Goal: Information Seeking & Learning: Learn about a topic

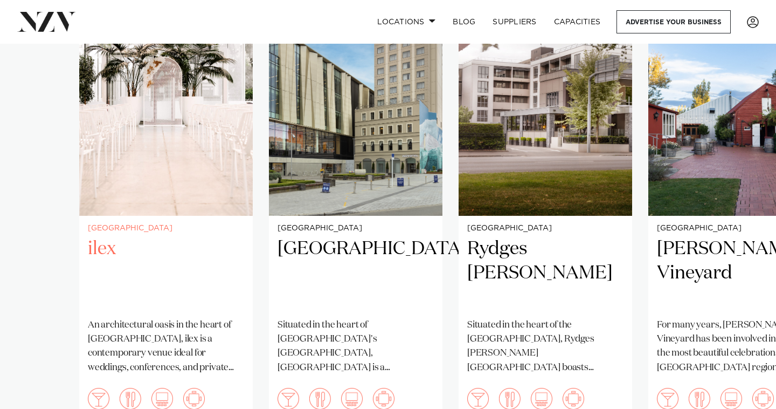
scroll to position [869, 0]
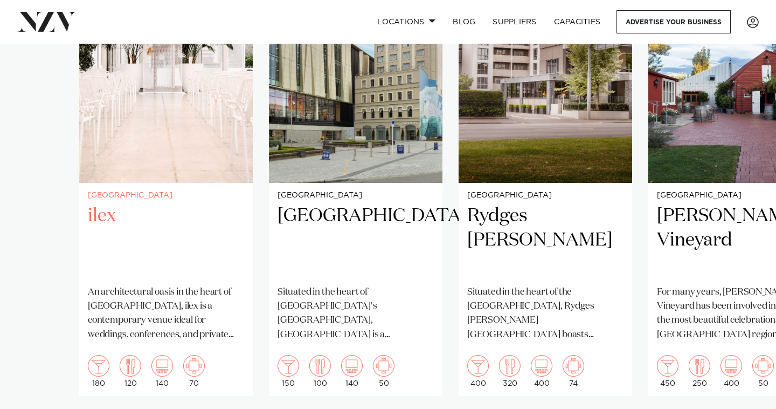
click at [180, 152] on img "1 / 5" at bounding box center [166, 66] width 174 height 233
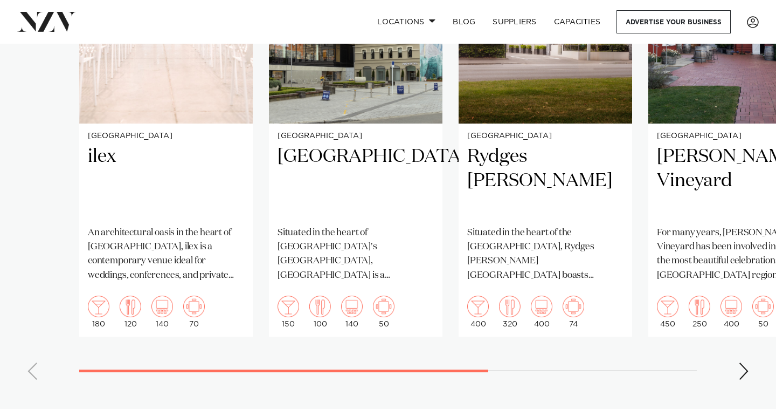
scroll to position [927, 0]
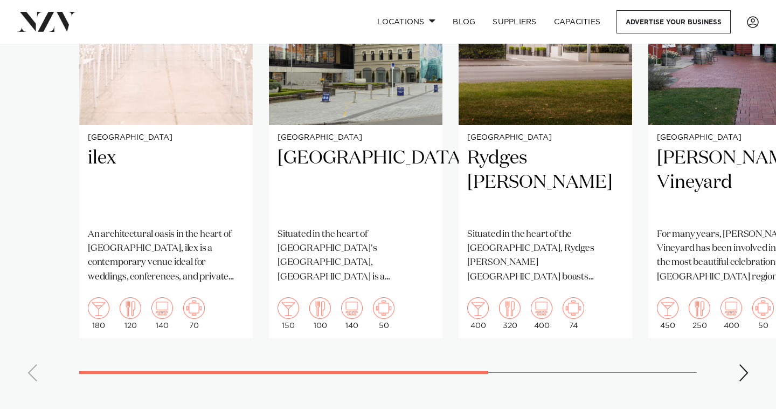
click at [748, 364] on div "Next slide" at bounding box center [744, 372] width 11 height 17
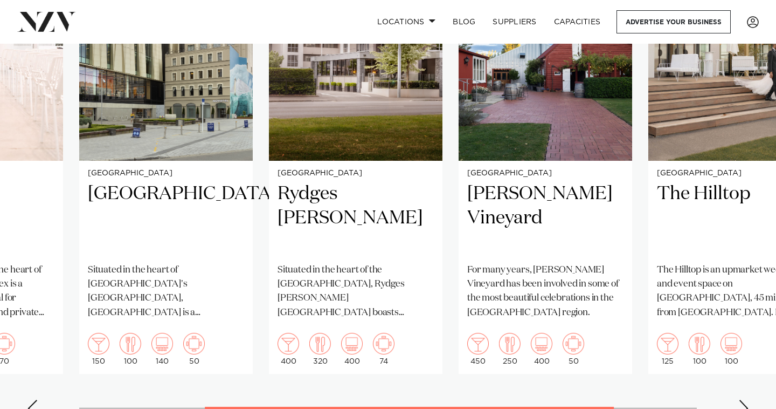
scroll to position [904, 0]
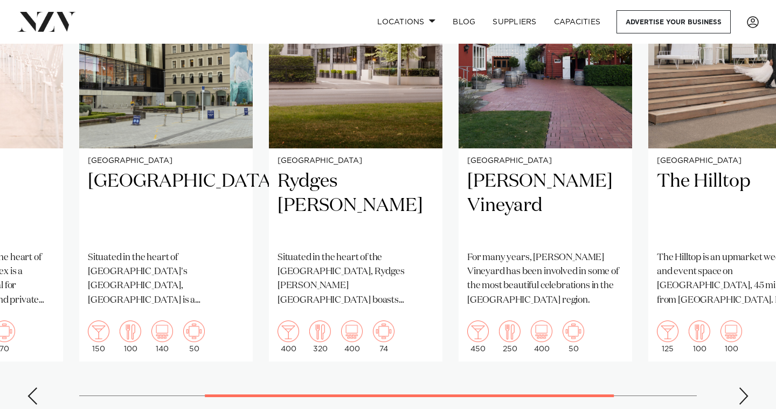
click at [745, 387] on div "Next slide" at bounding box center [744, 395] width 11 height 17
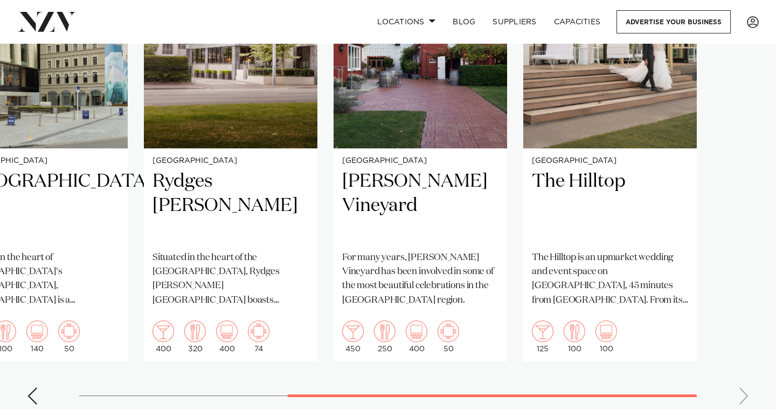
click at [745, 376] on swiper-container "Christchurch ilex An architectural oasis in the heart of Christchurch Botanic G…" at bounding box center [388, 164] width 776 height 498
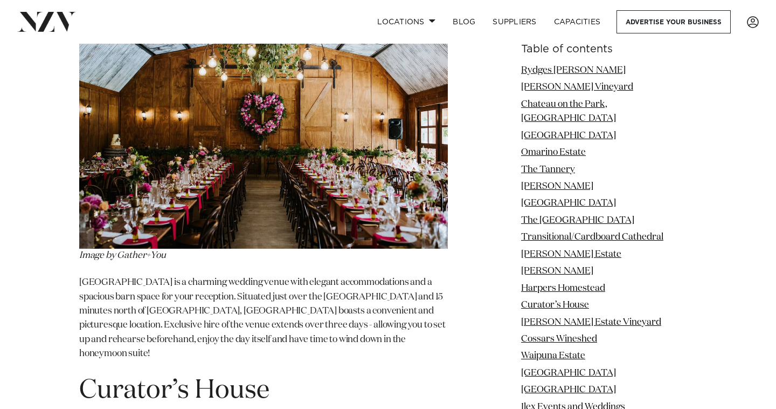
scroll to position [6698, 0]
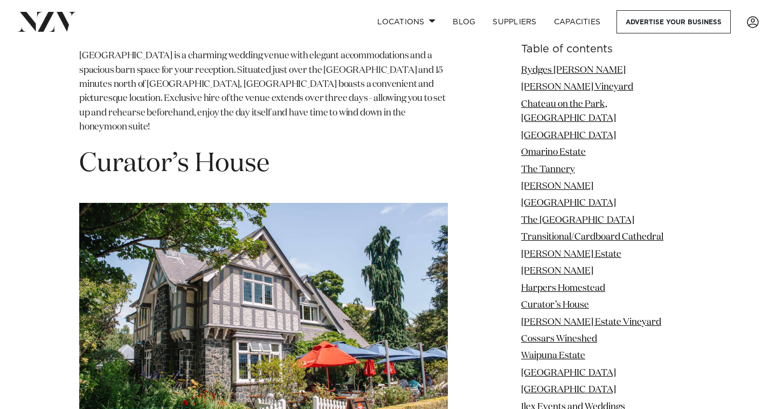
click at [272, 214] on img at bounding box center [263, 326] width 369 height 246
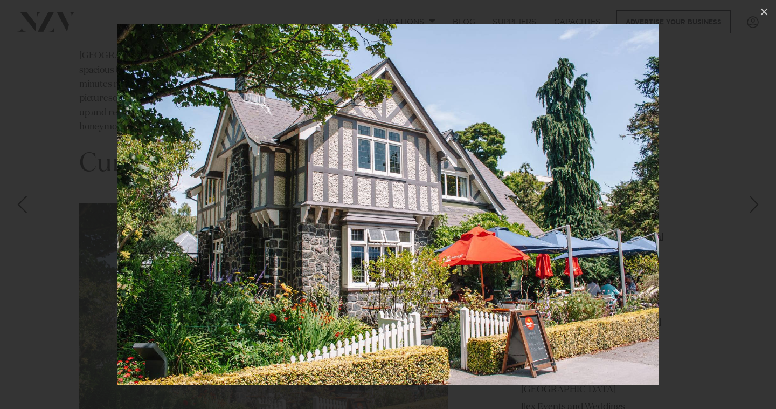
click at [642, 192] on img at bounding box center [388, 204] width 542 height 361
click at [687, 176] on div at bounding box center [388, 204] width 776 height 409
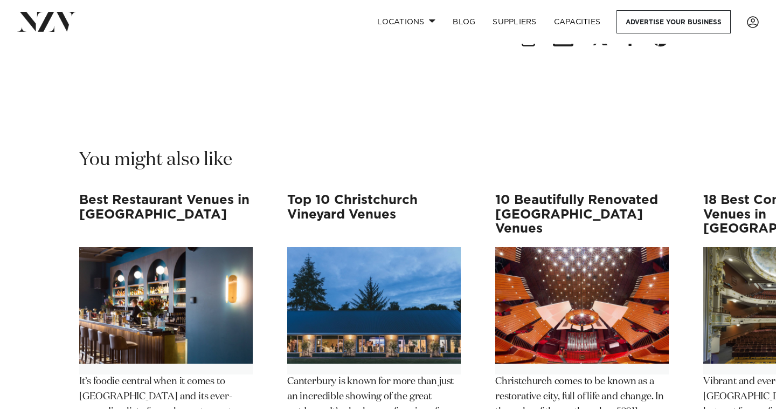
scroll to position [10115, 0]
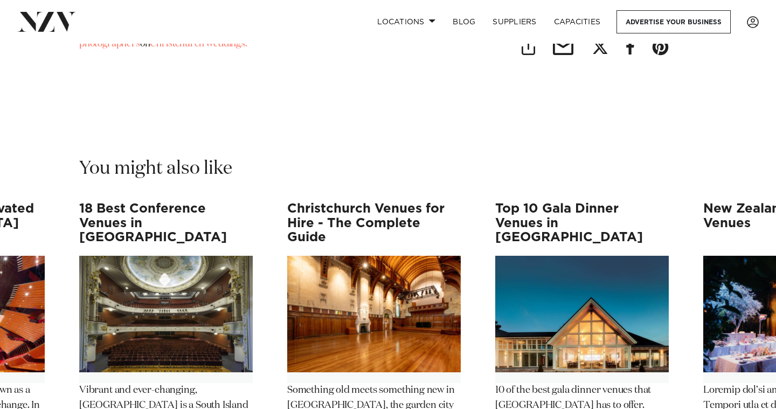
click at [379, 256] on img "5 / 12" at bounding box center [374, 314] width 174 height 116
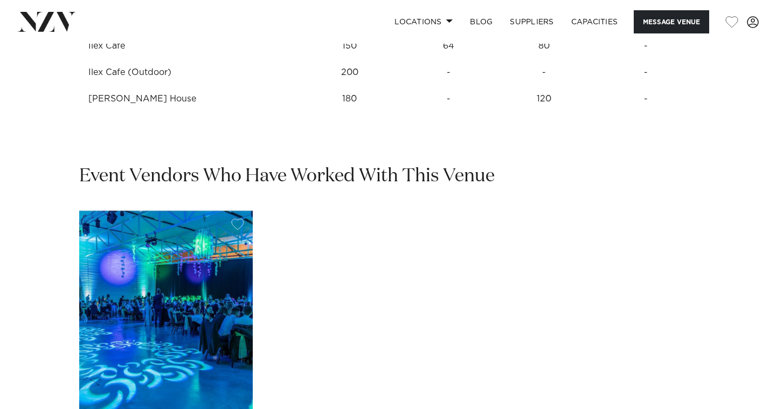
scroll to position [1716, 0]
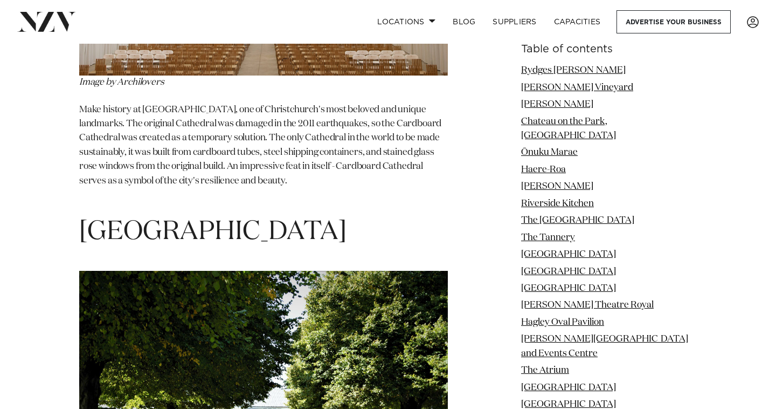
scroll to position [10395, 0]
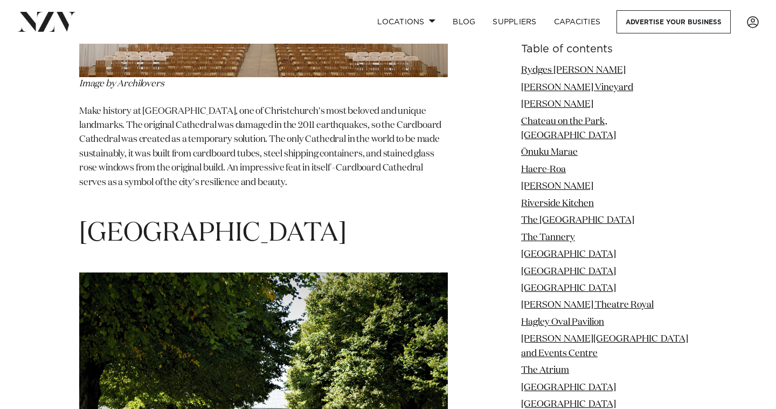
click at [211, 272] on img at bounding box center [263, 387] width 369 height 231
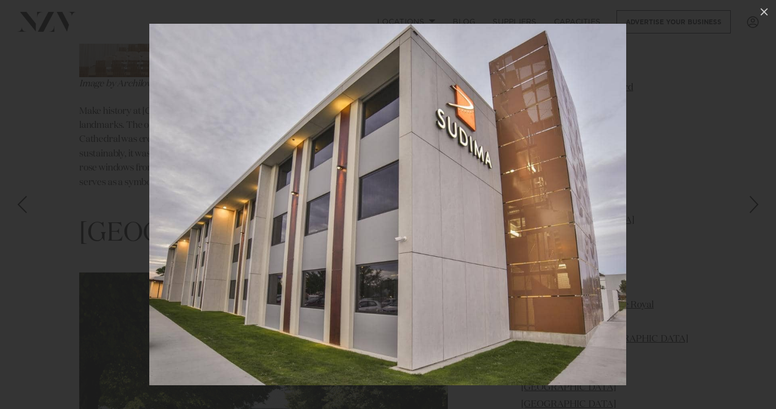
click at [776, 177] on div at bounding box center [388, 204] width 776 height 409
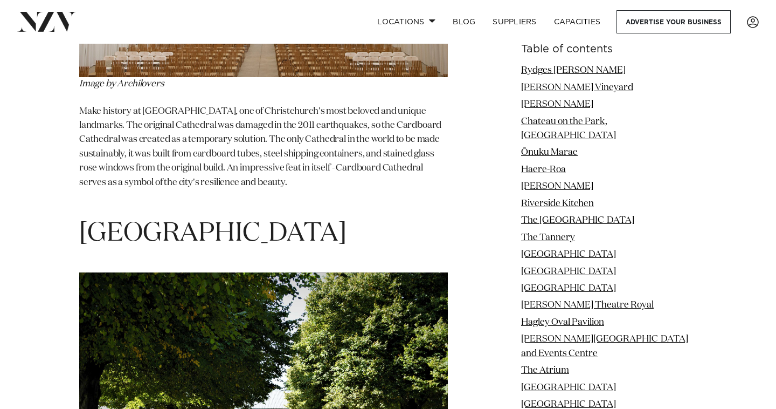
click at [398, 272] on img at bounding box center [263, 387] width 369 height 231
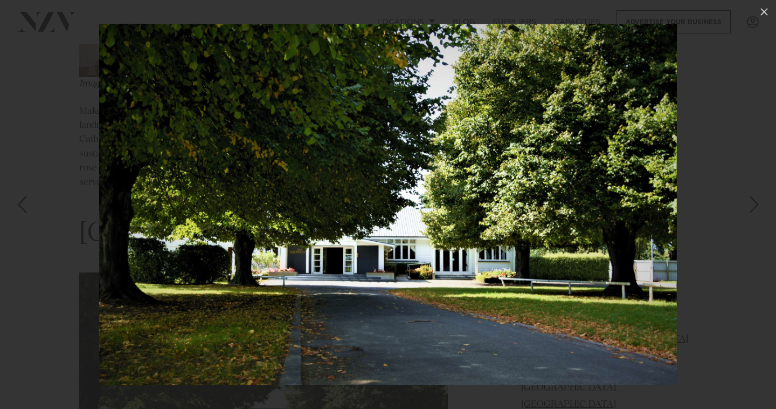
click at [749, 202] on div "Next slide" at bounding box center [754, 204] width 15 height 20
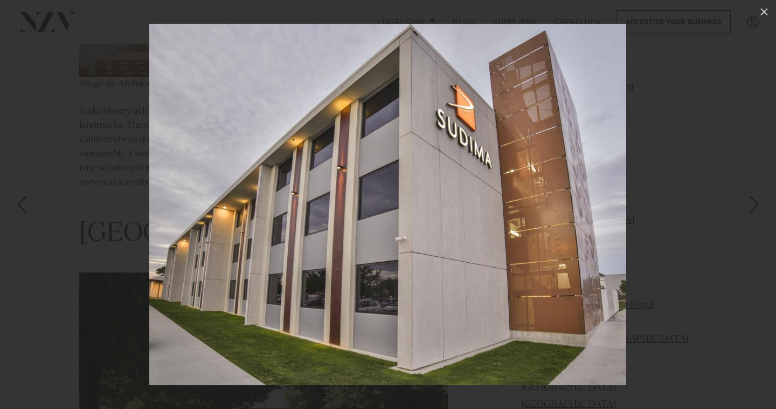
click at [749, 202] on div "Next slide" at bounding box center [754, 204] width 15 height 20
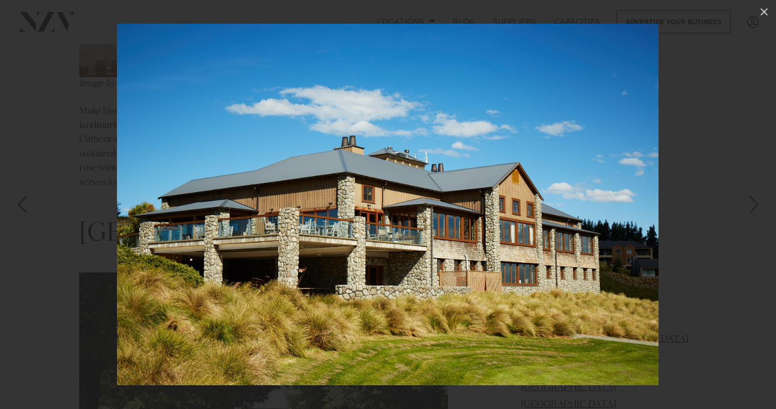
click at [730, 113] on div at bounding box center [388, 204] width 776 height 409
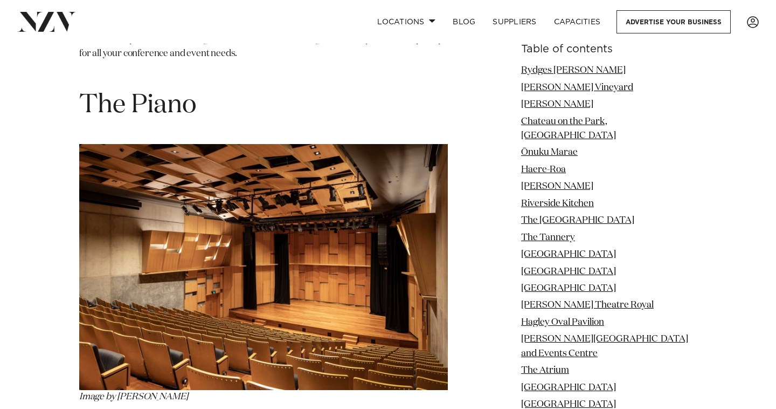
scroll to position [12668, 0]
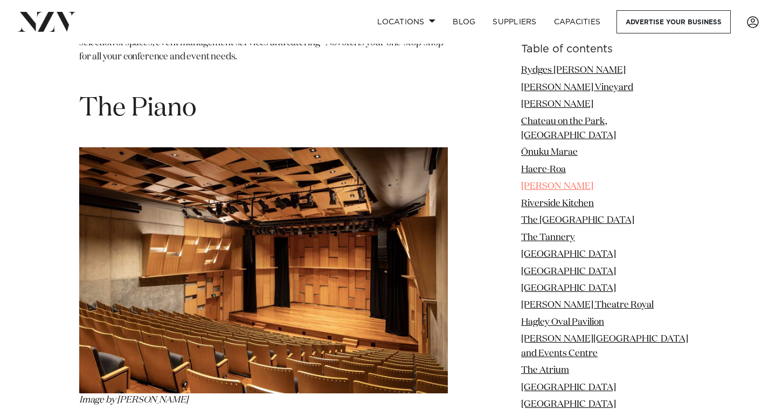
click at [558, 182] on link "Mona Vale" at bounding box center [557, 186] width 72 height 9
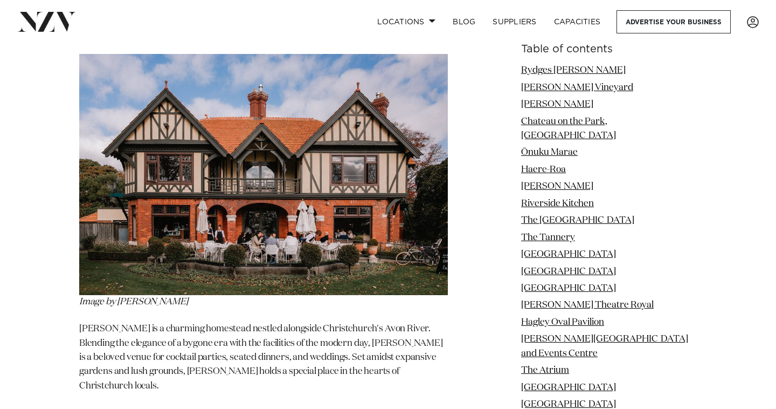
scroll to position [4113, 0]
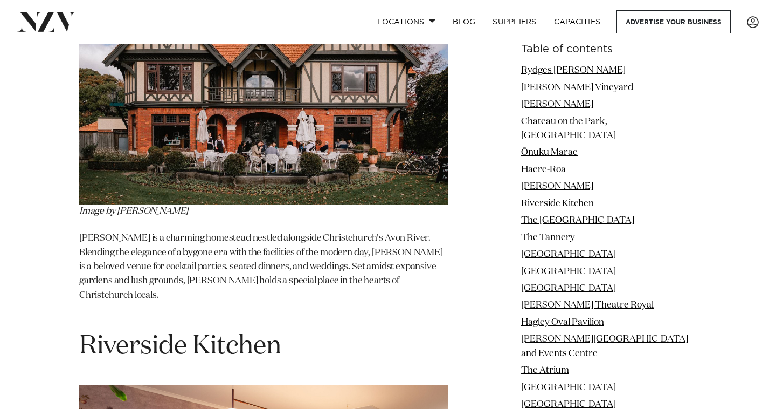
click at [332, 122] on img at bounding box center [263, 83] width 369 height 241
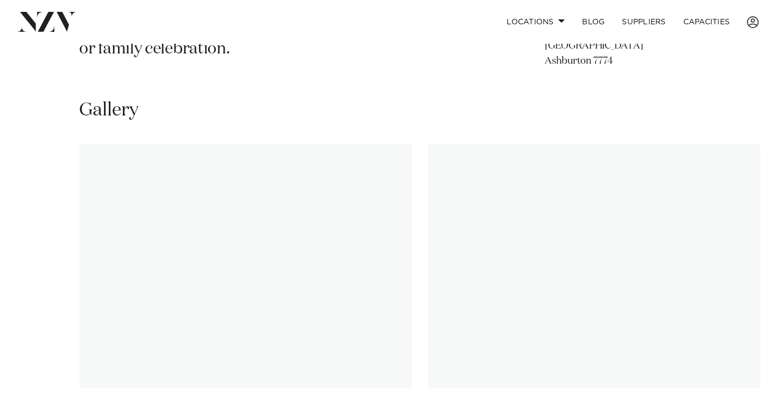
scroll to position [712, 0]
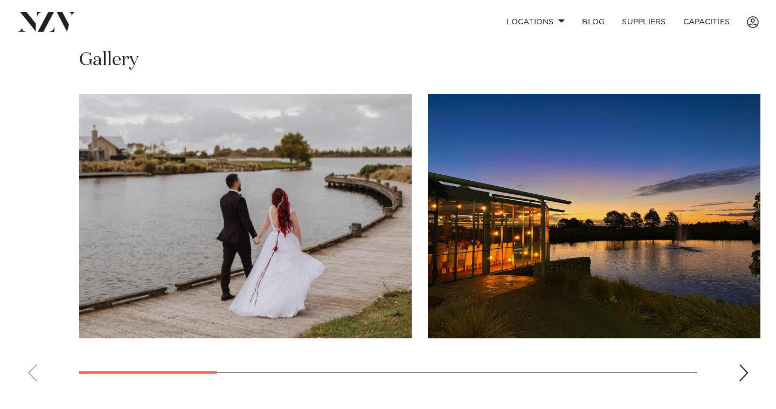
click at [745, 364] on div "Next slide" at bounding box center [744, 372] width 11 height 17
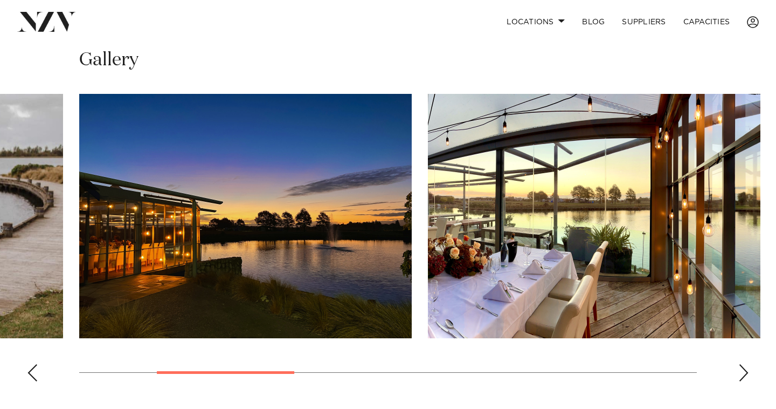
click at [745, 364] on div "Next slide" at bounding box center [744, 372] width 11 height 17
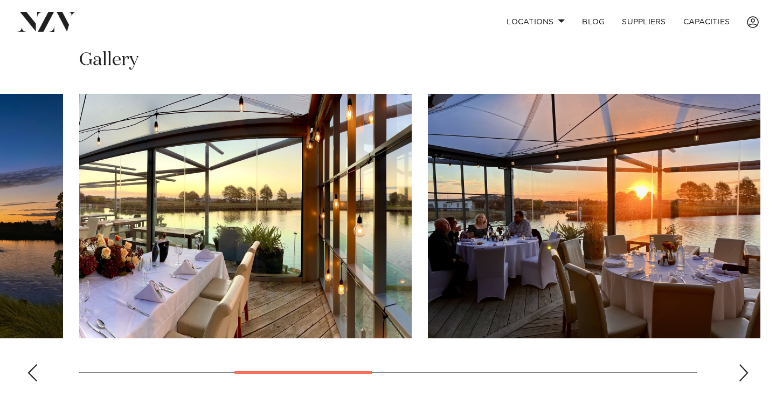
click at [745, 364] on div "Next slide" at bounding box center [744, 372] width 11 height 17
